Goal: Transaction & Acquisition: Purchase product/service

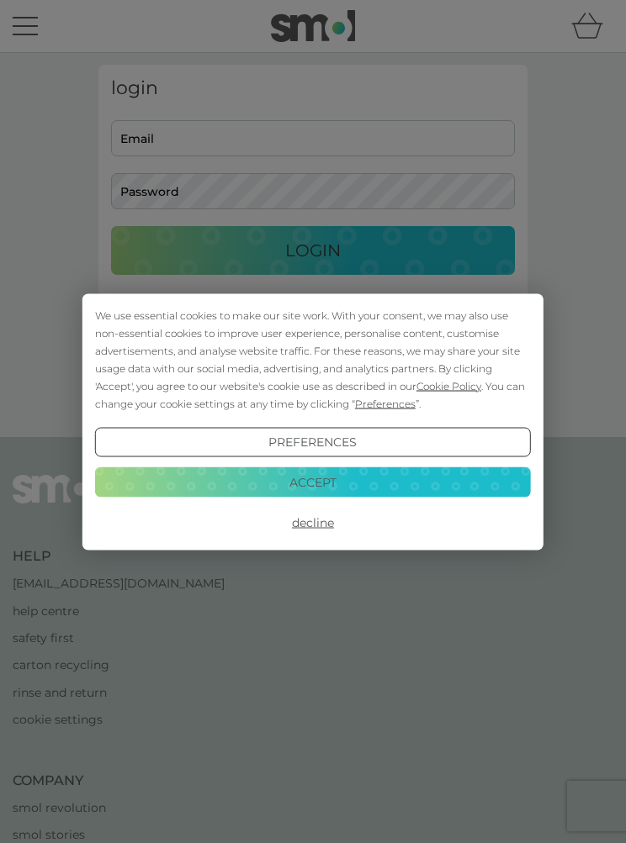
click at [308, 518] on button "Decline" at bounding box center [313, 523] width 436 height 30
type input "dianalonie@yahoo.com"
click at [313, 251] on button "Login" at bounding box center [313, 250] width 404 height 49
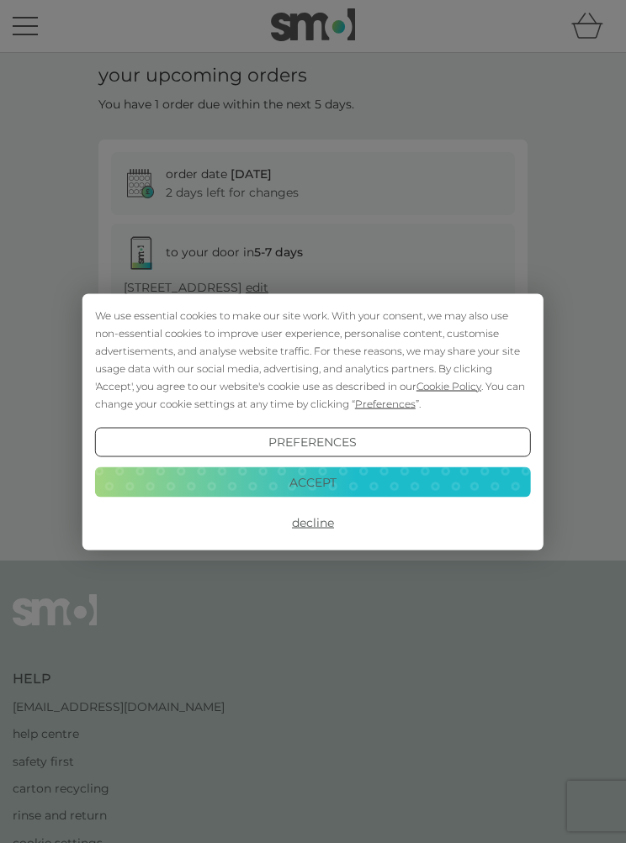
click at [307, 524] on button "Decline" at bounding box center [313, 523] width 436 height 30
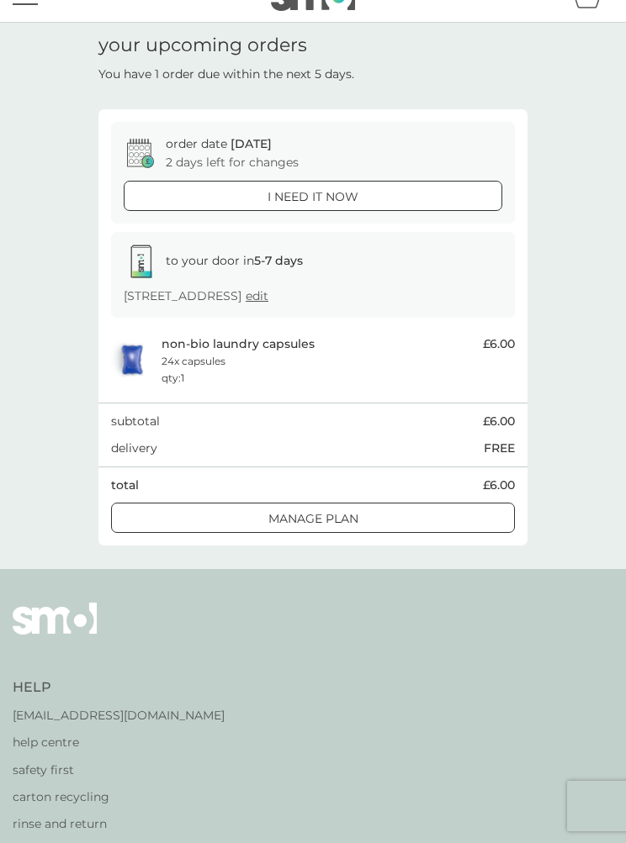
scroll to position [29, 0]
click at [277, 510] on p "Manage plan" at bounding box center [313, 519] width 90 height 18
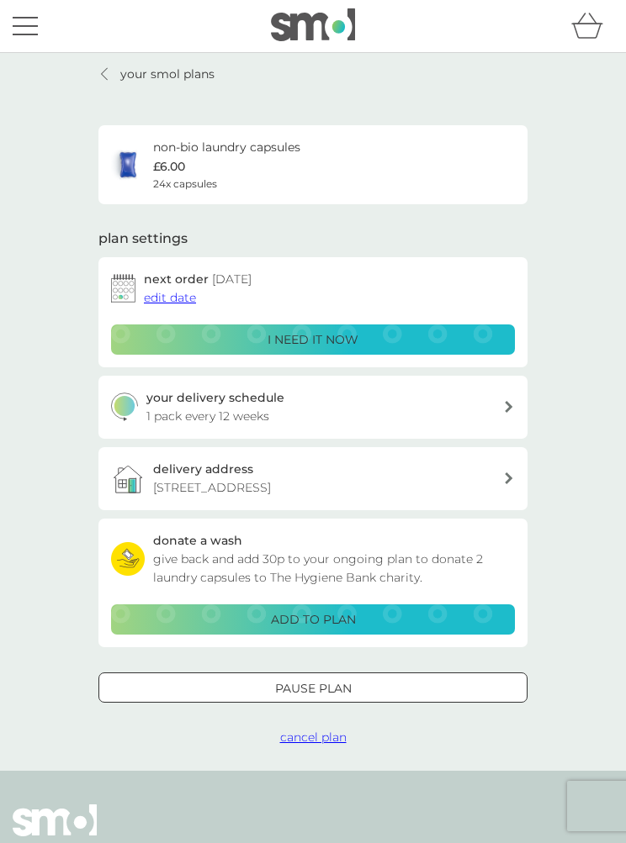
click at [82, 84] on div "your smol plans non-bio laundry capsules £6.00 24x capsules plan settings next …" at bounding box center [313, 412] width 626 height 718
click at [111, 66] on link "your smol plans" at bounding box center [156, 74] width 116 height 18
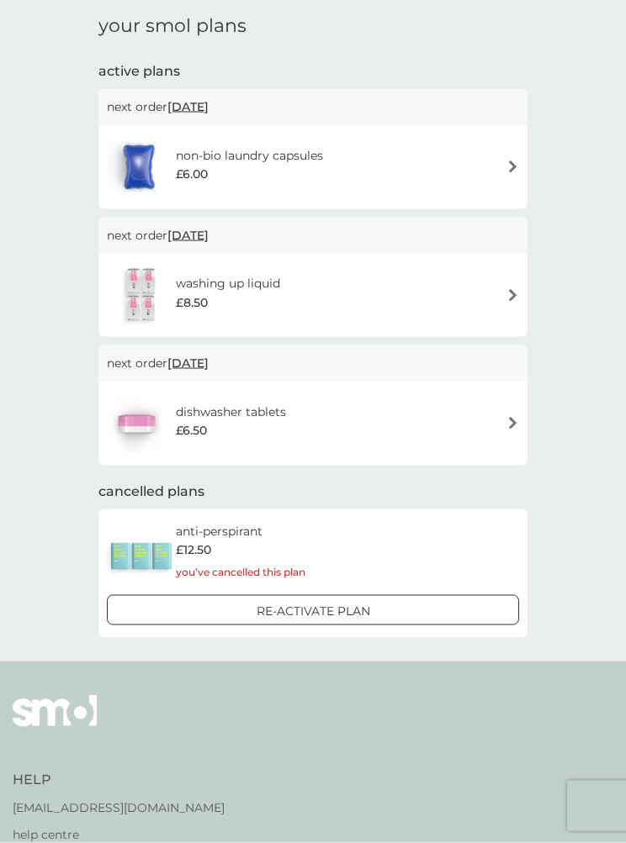
scroll to position [214, 0]
click at [496, 421] on div "dishwasher tablets £6.50" at bounding box center [313, 422] width 412 height 59
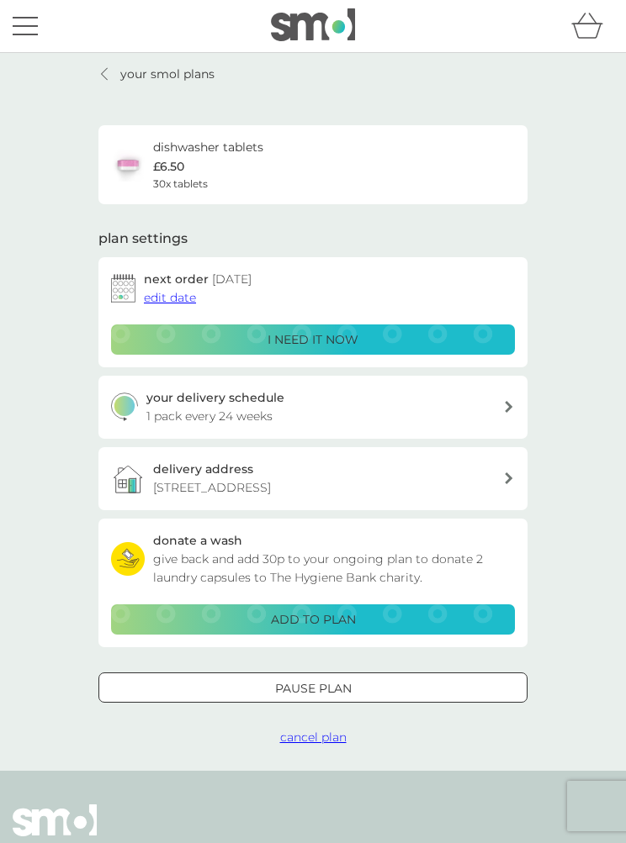
click at [307, 332] on p "i need it now" at bounding box center [312, 339] width 91 height 18
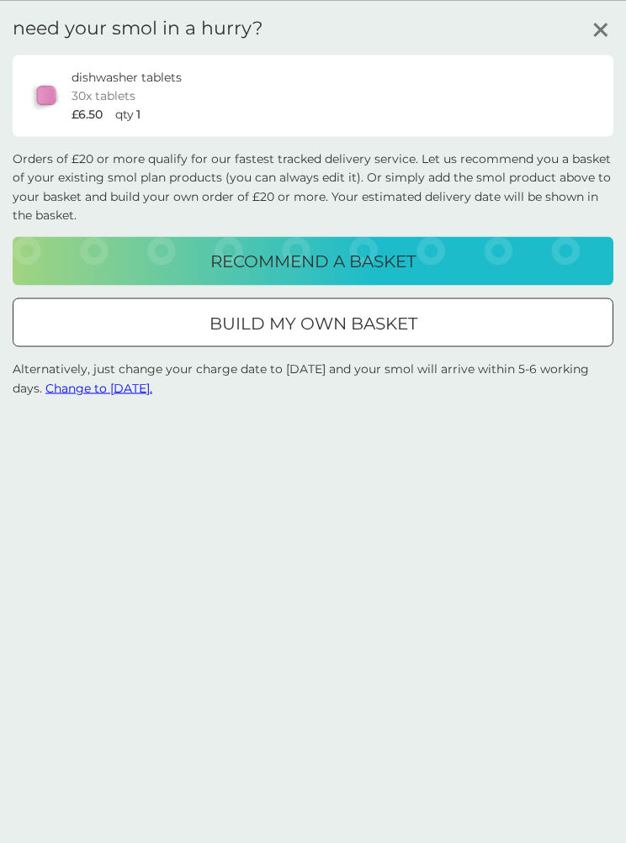
click at [307, 320] on div at bounding box center [313, 323] width 61 height 18
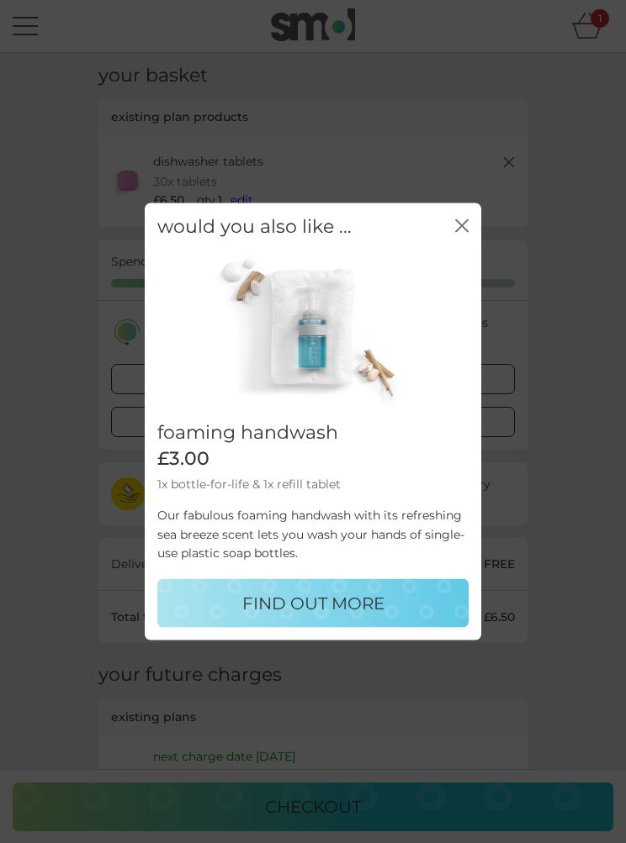
click at [457, 235] on button "close" at bounding box center [461, 227] width 13 height 16
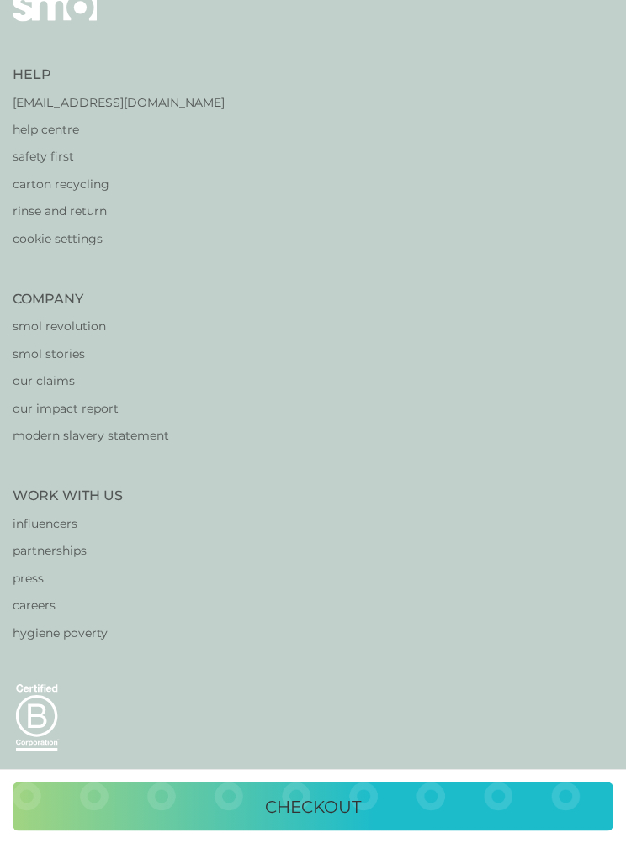
scroll to position [953, 0]
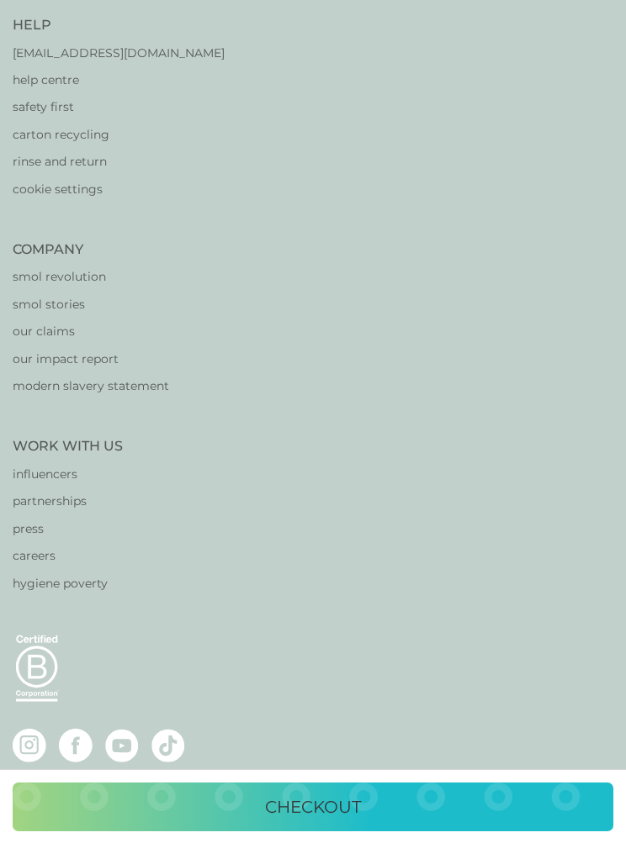
click at [309, 832] on button "checkout" at bounding box center [313, 807] width 600 height 49
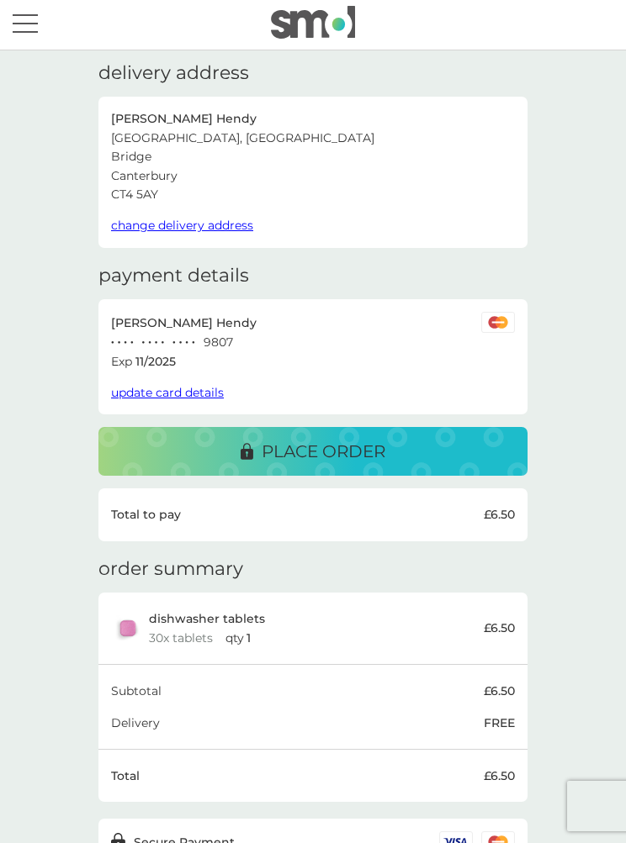
scroll to position [18, 0]
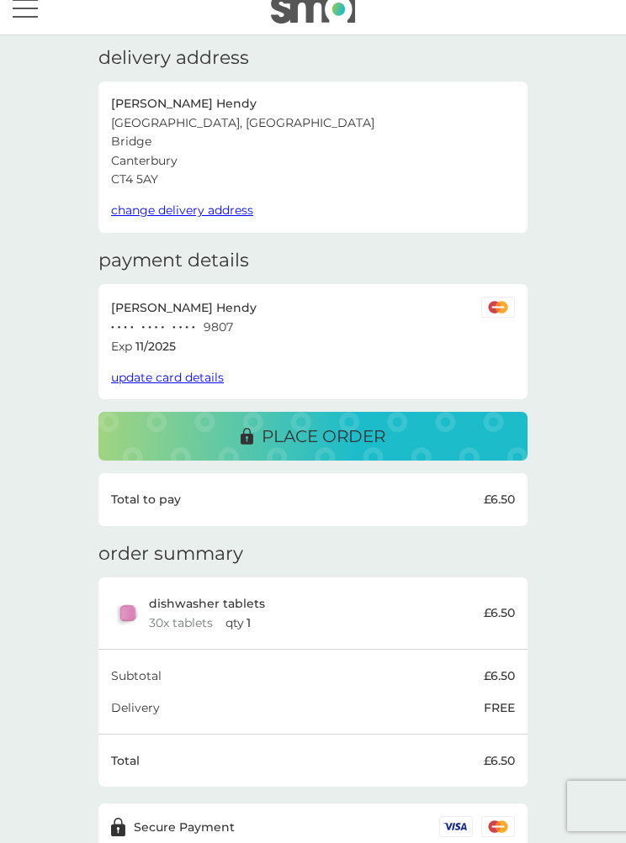
click at [198, 425] on div "place order" at bounding box center [312, 436] width 395 height 27
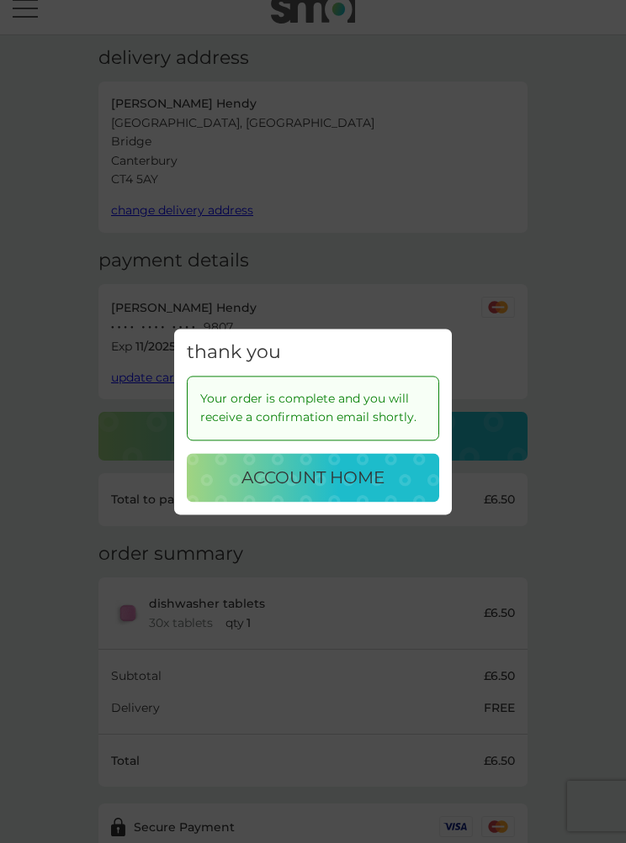
click at [250, 491] on p "account home" at bounding box center [312, 477] width 143 height 27
